Goal: Navigation & Orientation: Find specific page/section

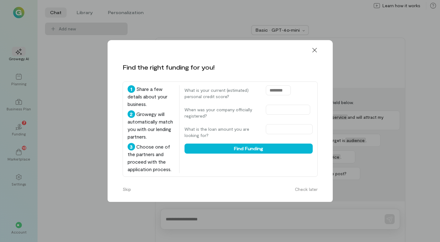
drag, startPoint x: 241, startPoint y: 31, endPoint x: 305, endPoint y: 37, distance: 64.4
click at [305, 37] on div "Find the right funding for you! 1 Share a few details about your business. 2 Gr…" at bounding box center [220, 121] width 440 height 242
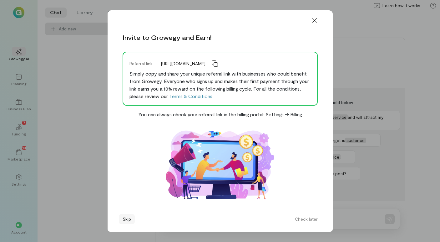
click at [126, 220] on button "Skip" at bounding box center [127, 219] width 16 height 10
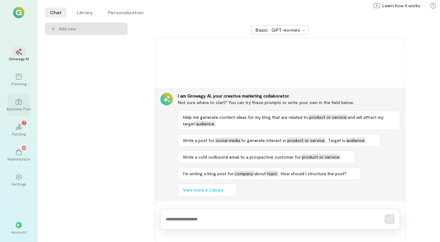
click at [19, 102] on icon at bounding box center [19, 102] width 6 height 6
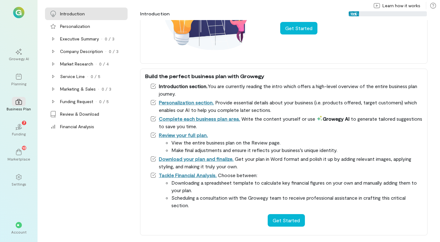
scroll to position [84, 0]
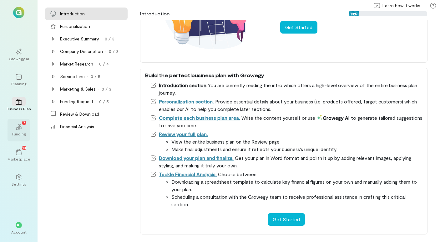
click at [18, 129] on icon "02" at bounding box center [19, 127] width 6 height 6
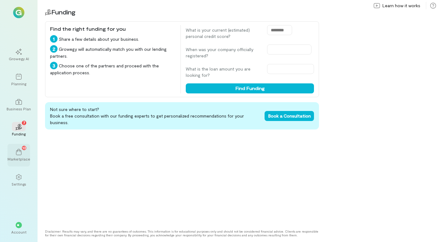
click at [19, 152] on icon at bounding box center [19, 152] width 6 height 6
